Goal: Transaction & Acquisition: Purchase product/service

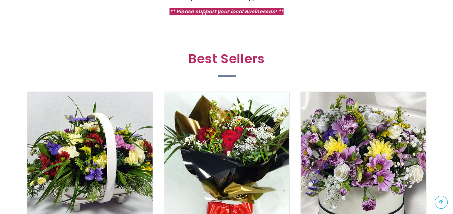
scroll to position [360, 0]
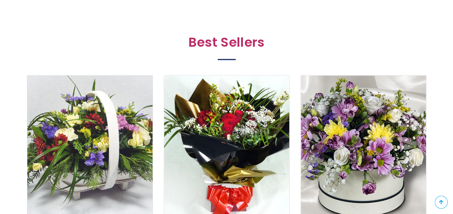
click at [83, 140] on img at bounding box center [89, 148] width 141 height 163
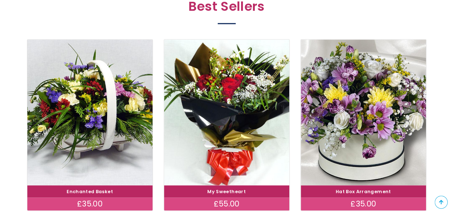
scroll to position [432, 0]
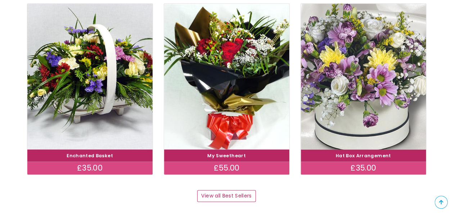
click at [353, 83] on img at bounding box center [363, 76] width 141 height 163
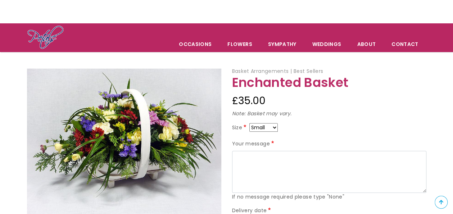
scroll to position [36, 0]
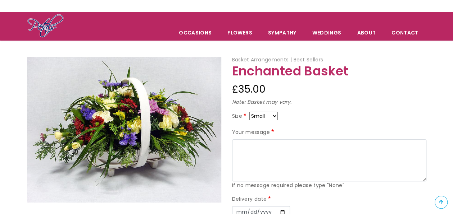
click at [274, 116] on select "Small Medium Large" at bounding box center [263, 116] width 28 height 9
select select "9"
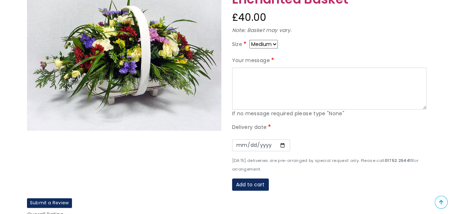
scroll to position [144, 0]
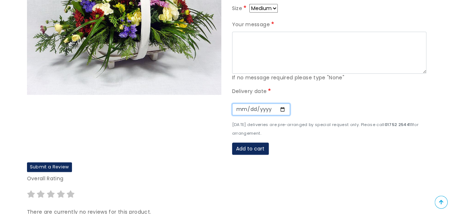
click at [281, 108] on input "Date" at bounding box center [261, 110] width 58 height 12
type input "2025-09-13"
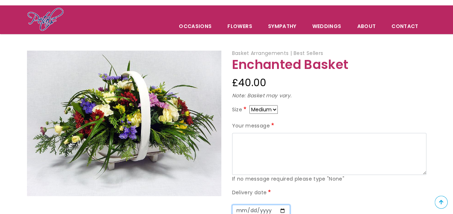
scroll to position [0, 0]
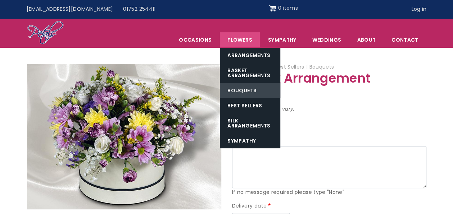
click at [249, 88] on link "Bouquets" at bounding box center [250, 90] width 60 height 15
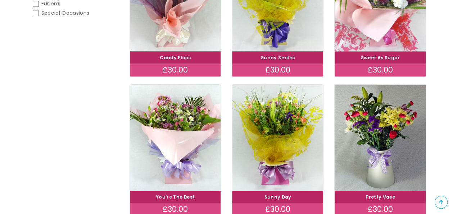
scroll to position [216, 0]
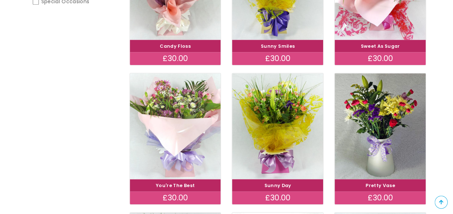
click at [180, 121] on img at bounding box center [175, 126] width 102 height 118
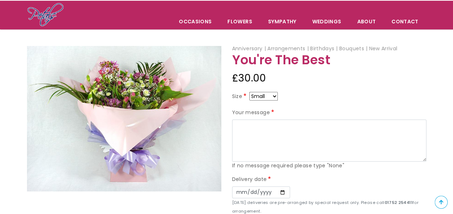
scroll to position [36, 0]
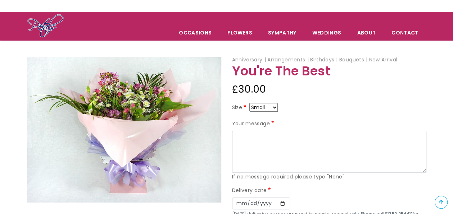
click at [274, 108] on select "Small Medium Large" at bounding box center [263, 107] width 28 height 9
select select "9"
click at [275, 106] on select "Small Medium Large" at bounding box center [263, 107] width 28 height 9
select select "10"
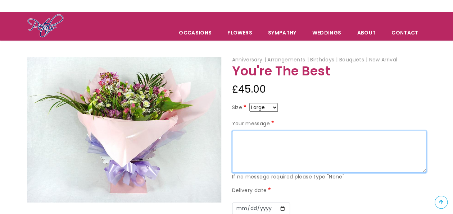
click at [294, 143] on textarea "Your message" at bounding box center [329, 152] width 194 height 42
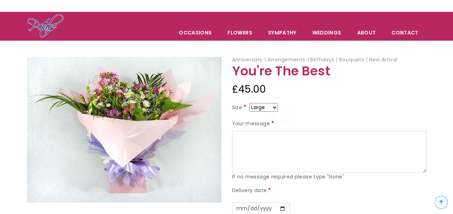
click at [341, 80] on div "Anniversary Arrangements Birthdays Bouquets New Arrival You're The Best £45.00 …" at bounding box center [329, 159] width 205 height 206
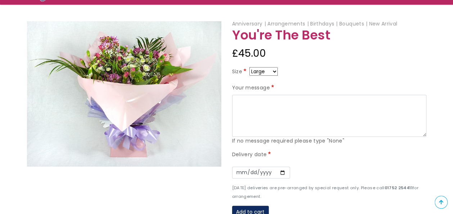
scroll to position [36, 0]
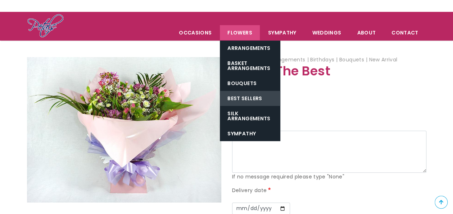
click at [258, 96] on link "Best Sellers" at bounding box center [250, 98] width 60 height 15
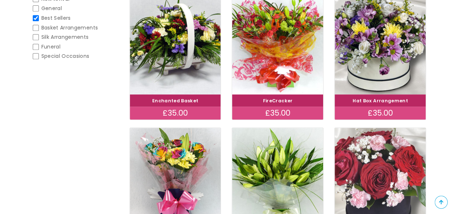
scroll to position [144, 0]
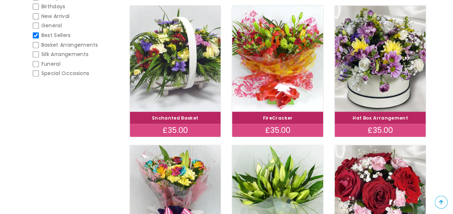
click at [173, 55] on img at bounding box center [175, 59] width 102 height 118
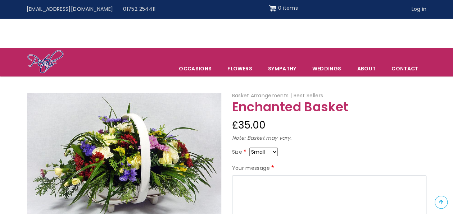
scroll to position [36, 0]
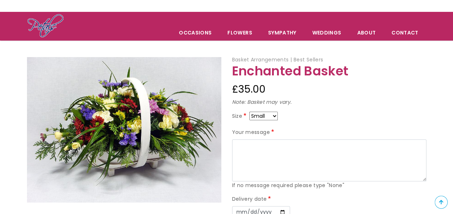
click at [276, 116] on select "Small Medium Large" at bounding box center [263, 116] width 28 height 9
select select "9"
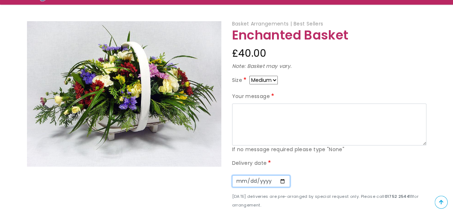
click at [280, 181] on input "Date" at bounding box center [261, 182] width 58 height 12
type input "2025-09-13"
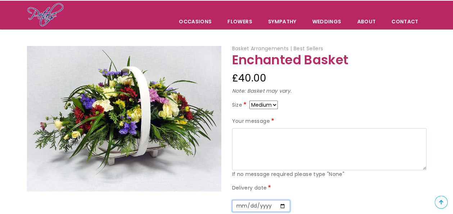
scroll to position [36, 0]
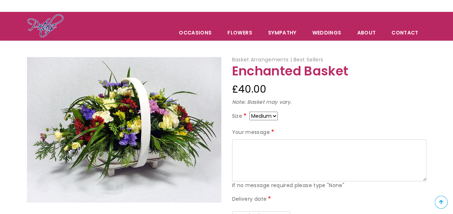
click at [402, 71] on h1 "Enchanted Basket" at bounding box center [329, 71] width 194 height 14
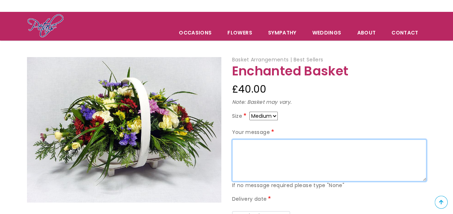
drag, startPoint x: 312, startPoint y: 151, endPoint x: 350, endPoint y: 92, distance: 70.3
click at [312, 149] on textarea "Your message" at bounding box center [329, 161] width 194 height 42
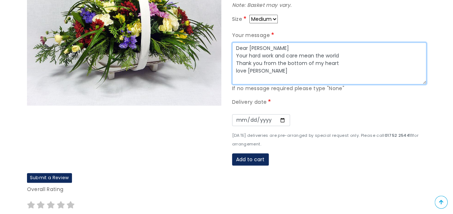
scroll to position [180, 0]
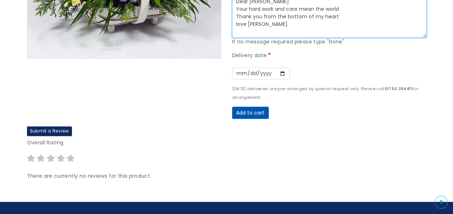
type textarea "Dear Jo Your hard work and care mean the world Thank you from the bottom of my …"
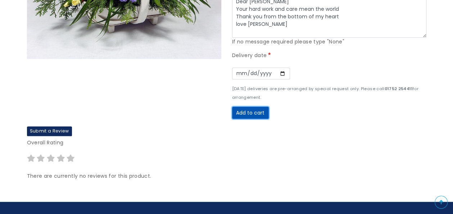
click at [253, 111] on button "Add to cart" at bounding box center [250, 113] width 37 height 12
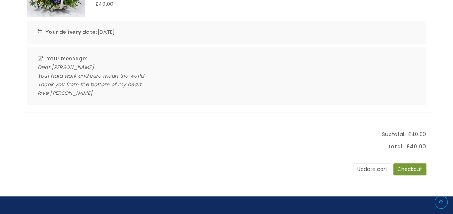
scroll to position [180, 0]
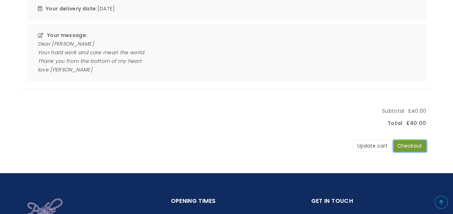
click at [414, 145] on button "Checkout" at bounding box center [409, 146] width 33 height 12
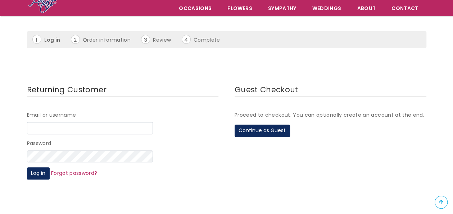
scroll to position [72, 0]
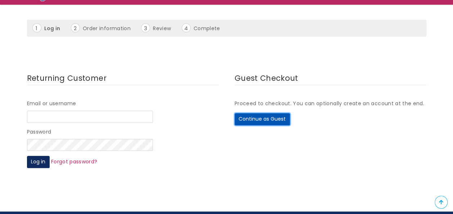
click at [255, 118] on button "Continue as Guest" at bounding box center [262, 119] width 55 height 12
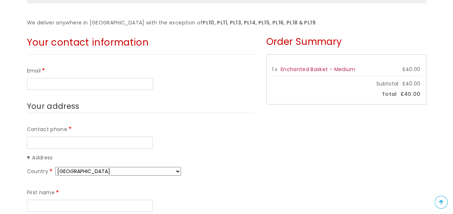
scroll to position [72, 0]
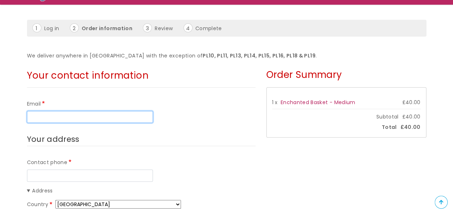
click at [141, 114] on input "Email" at bounding box center [90, 117] width 126 height 12
type input "redenzorange@gmail.com"
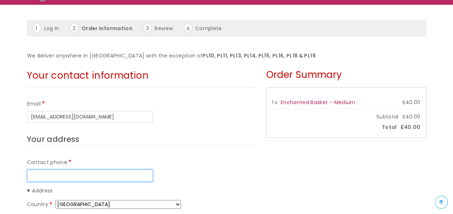
click at [135, 176] on input "Contact phone" at bounding box center [90, 176] width 126 height 12
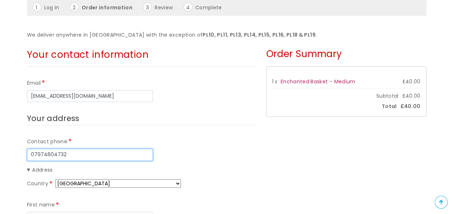
scroll to position [180, 0]
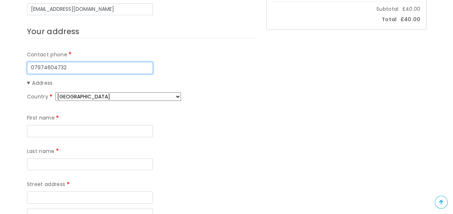
type input "07974604732"
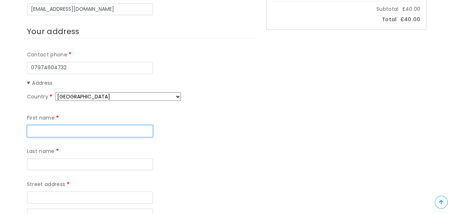
click at [94, 134] on input "First name" at bounding box center [90, 131] width 126 height 12
type input "darrell"
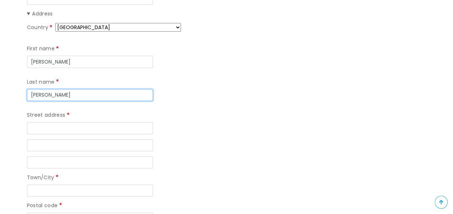
scroll to position [252, 0]
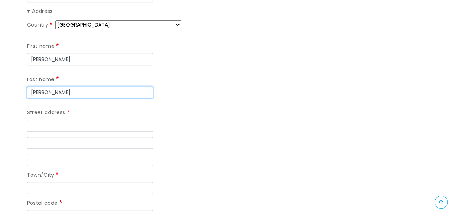
type input "edwards"
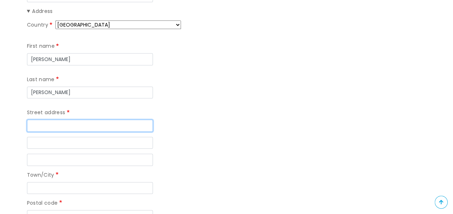
click at [97, 120] on input "Street address" at bounding box center [90, 126] width 126 height 12
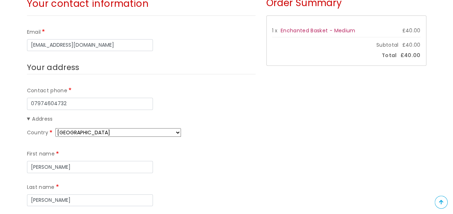
scroll to position [216, 0]
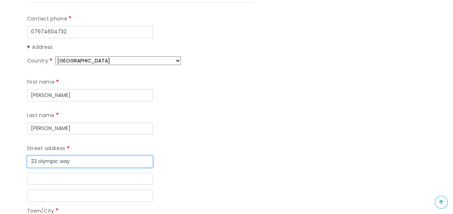
type input "23 olympic way"
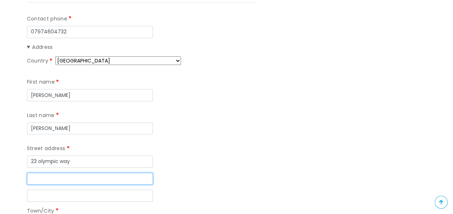
click at [110, 173] on input "Street address line 2" at bounding box center [90, 179] width 126 height 12
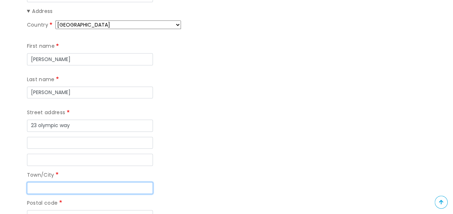
click at [122, 182] on input "Town/City" at bounding box center [90, 188] width 126 height 12
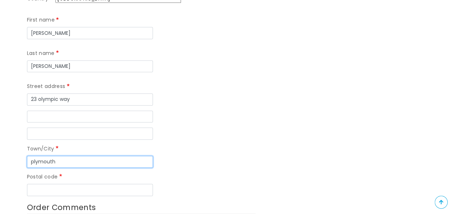
scroll to position [288, 0]
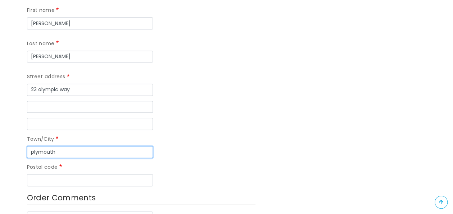
type input "plymouth"
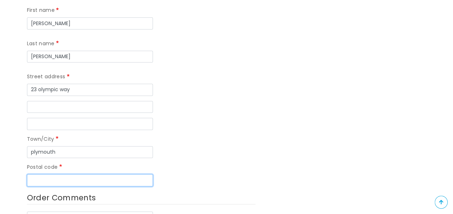
click at [128, 174] on input "Postal code" at bounding box center [90, 180] width 126 height 12
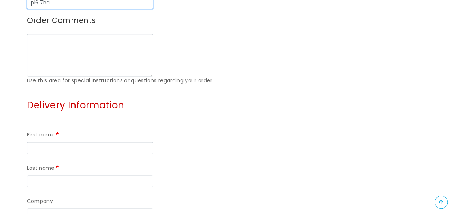
scroll to position [468, 0]
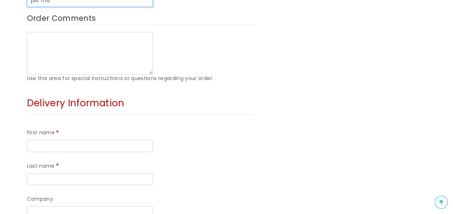
type input "pl6 7ha"
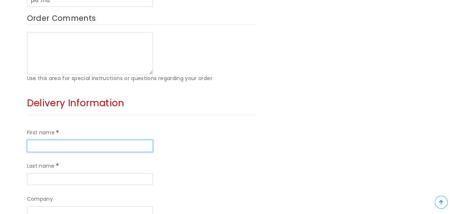
drag, startPoint x: 95, startPoint y: 113, endPoint x: 127, endPoint y: 113, distance: 32.7
click at [95, 140] on input "First name" at bounding box center [90, 146] width 126 height 12
type input "Jo"
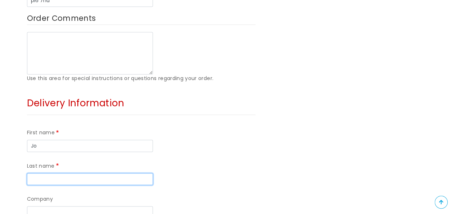
click at [153, 173] on input "Last name" at bounding box center [90, 179] width 126 height 12
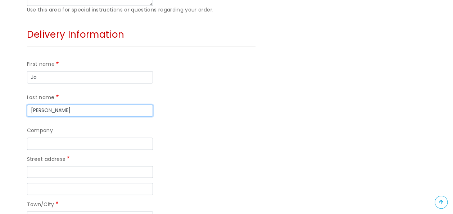
scroll to position [540, 0]
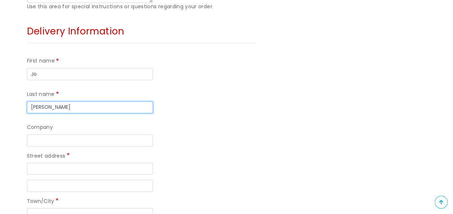
type input "Crook"
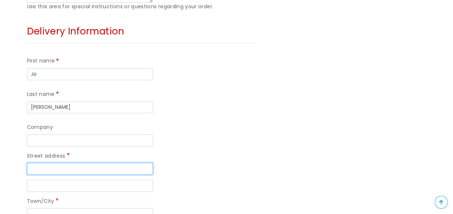
click at [124, 163] on input "Street address" at bounding box center [90, 169] width 126 height 12
type input "76 Reddicliffe road"
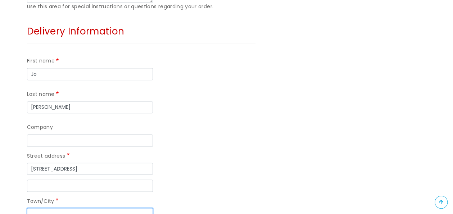
click at [94, 208] on input "Town/City" at bounding box center [90, 214] width 126 height 12
type input "plymouth"
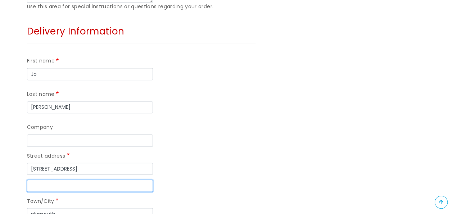
click at [97, 180] on input "Street address line 2" at bounding box center [90, 186] width 126 height 12
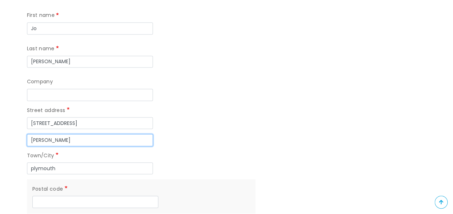
scroll to position [612, 0]
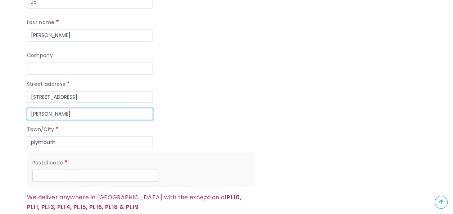
type input "[PERSON_NAME]"
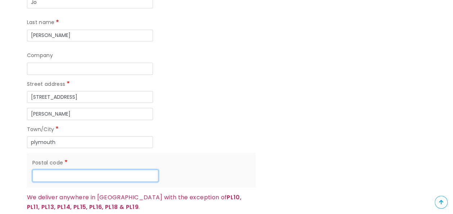
click at [99, 170] on input "Postal code" at bounding box center [95, 176] width 126 height 12
click at [231, 125] on div "Town/City plymouth" at bounding box center [141, 136] width 228 height 23
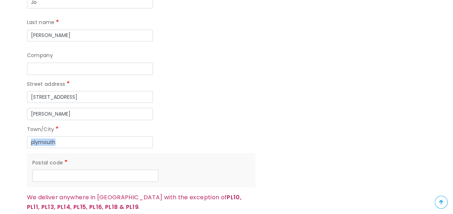
click at [231, 125] on div "Town/City plymouth" at bounding box center [141, 136] width 228 height 23
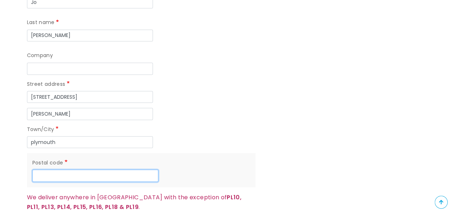
click at [127, 170] on input "Postal code" at bounding box center [95, 176] width 126 height 12
type input "p"
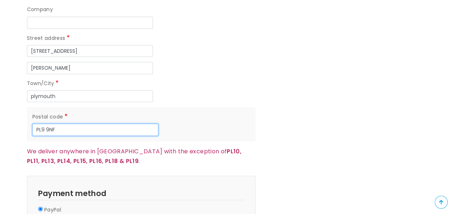
scroll to position [684, 0]
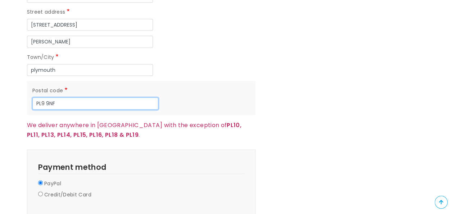
type input "PL9 9NF"
click at [41, 192] on input "Credit/Debit Card" at bounding box center [40, 194] width 5 height 5
radio input "true"
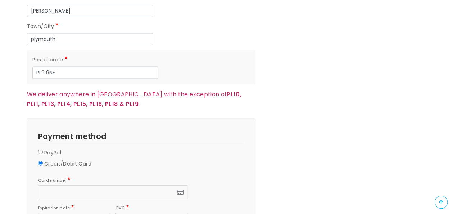
scroll to position [756, 0]
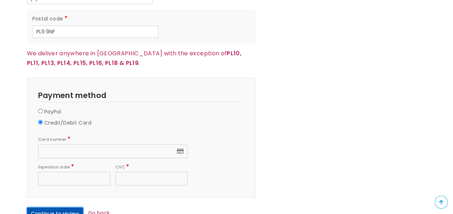
click at [59, 208] on button "Continue to review" at bounding box center [55, 214] width 56 height 12
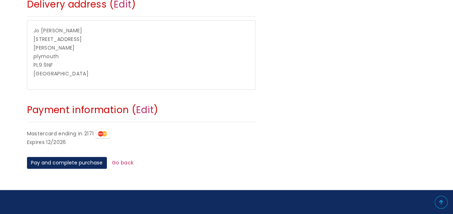
scroll to position [288, 0]
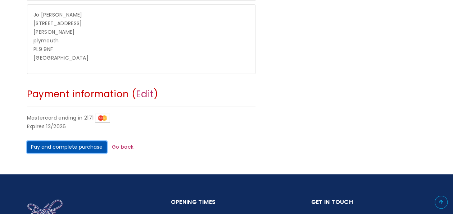
click at [74, 144] on button "Pay and complete purchase" at bounding box center [67, 147] width 80 height 12
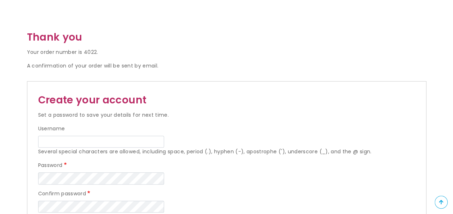
scroll to position [108, 0]
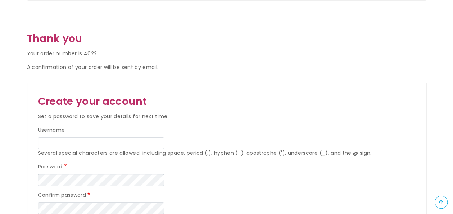
click at [249, 106] on h2 "Create your account" at bounding box center [226, 102] width 377 height 16
